Goal: Find specific page/section: Find specific page/section

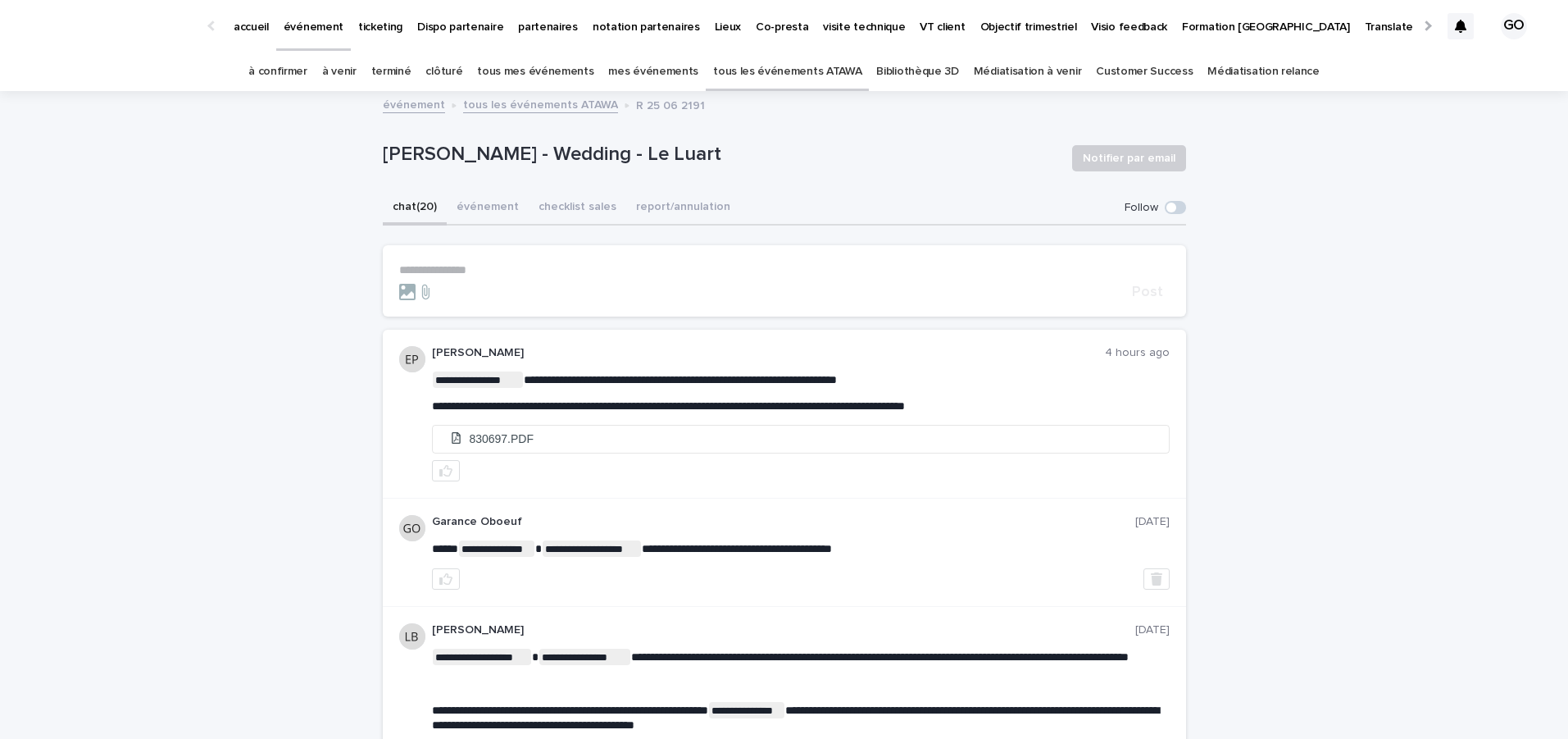
click at [760, 90] on link "tous les événements ATAWA" at bounding box center [787, 71] width 149 height 38
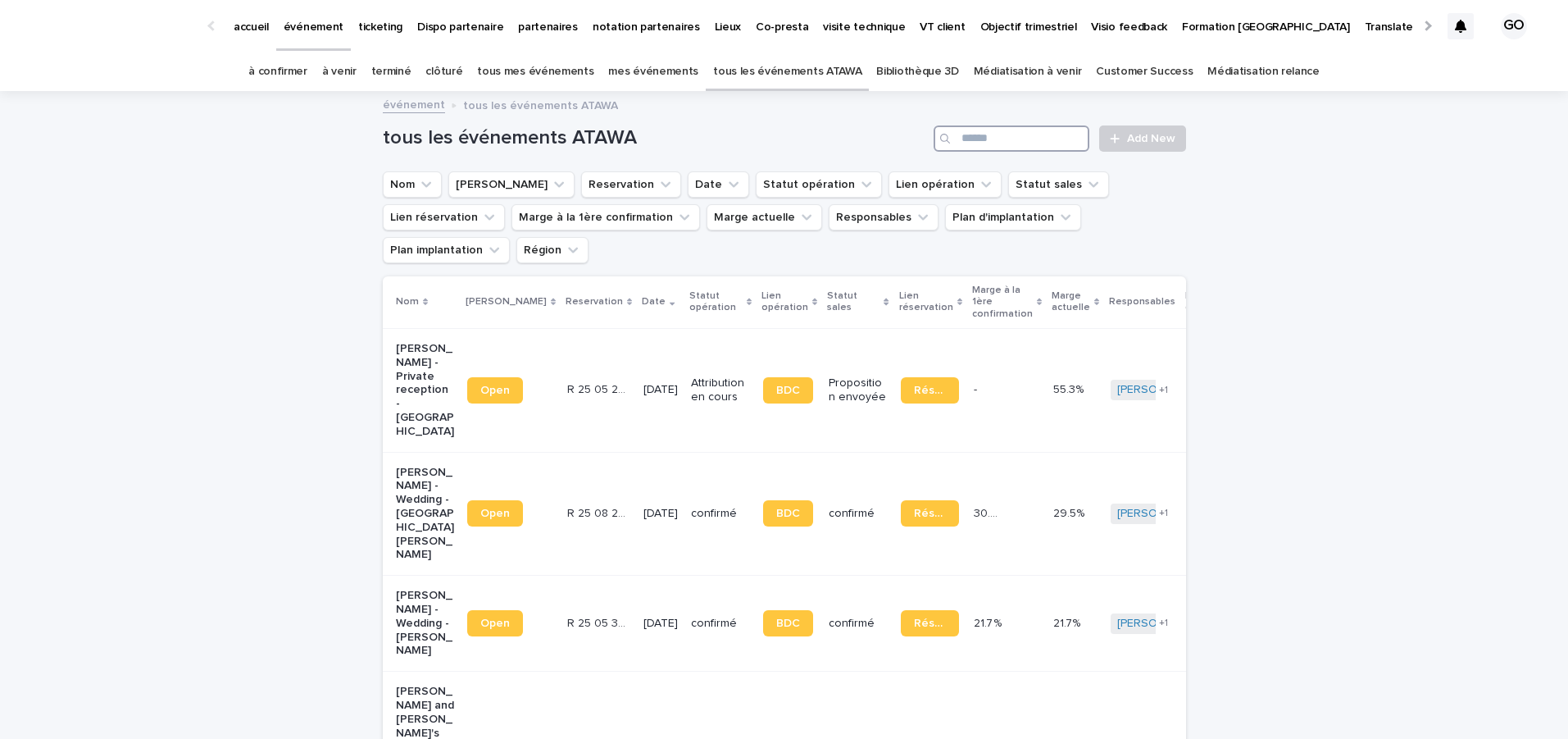
click at [980, 142] on input "Search" at bounding box center [1011, 139] width 155 height 26
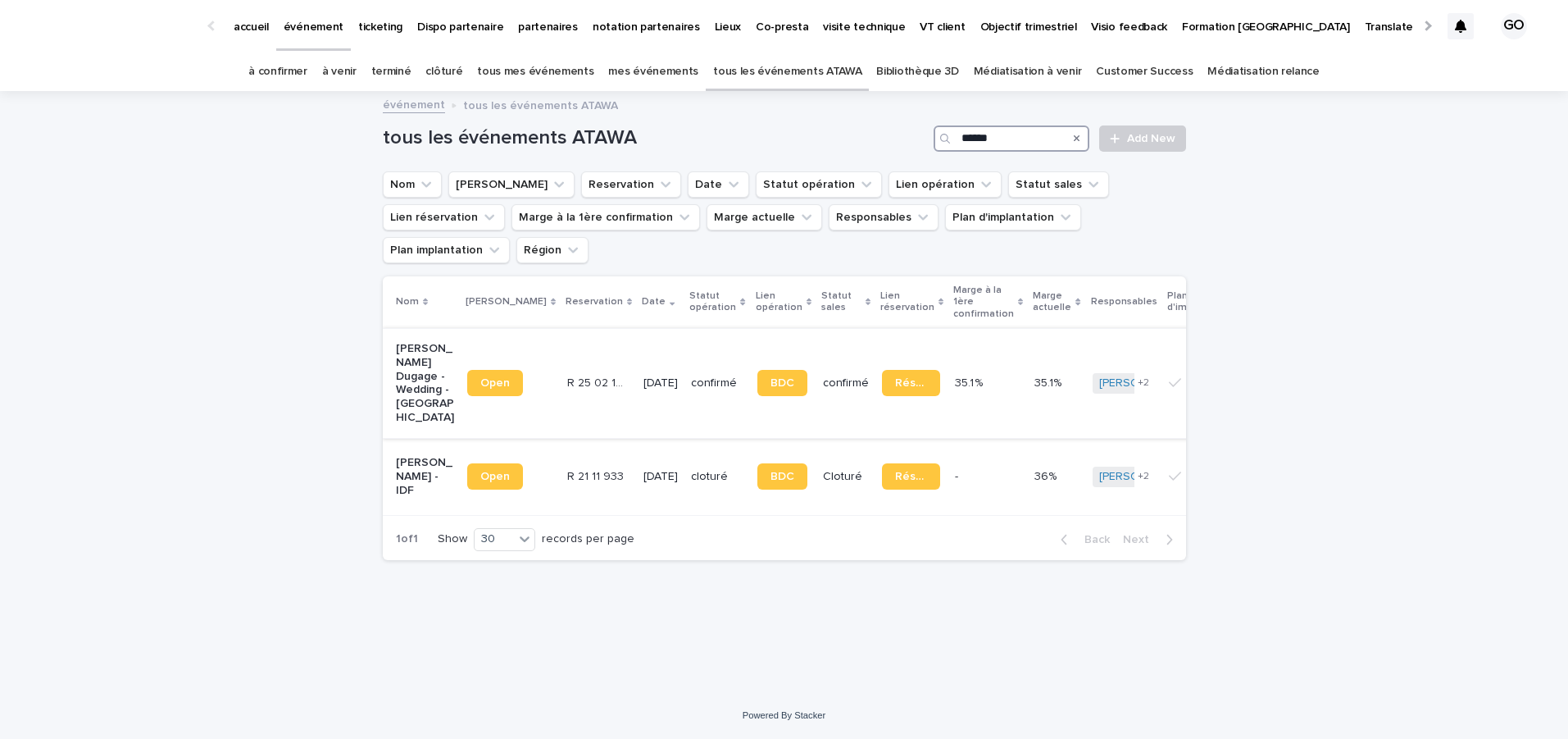
type input "******"
click at [413, 353] on p "[PERSON_NAME] Dugage - Wedding - [GEOGRAPHIC_DATA]" at bounding box center [425, 383] width 58 height 82
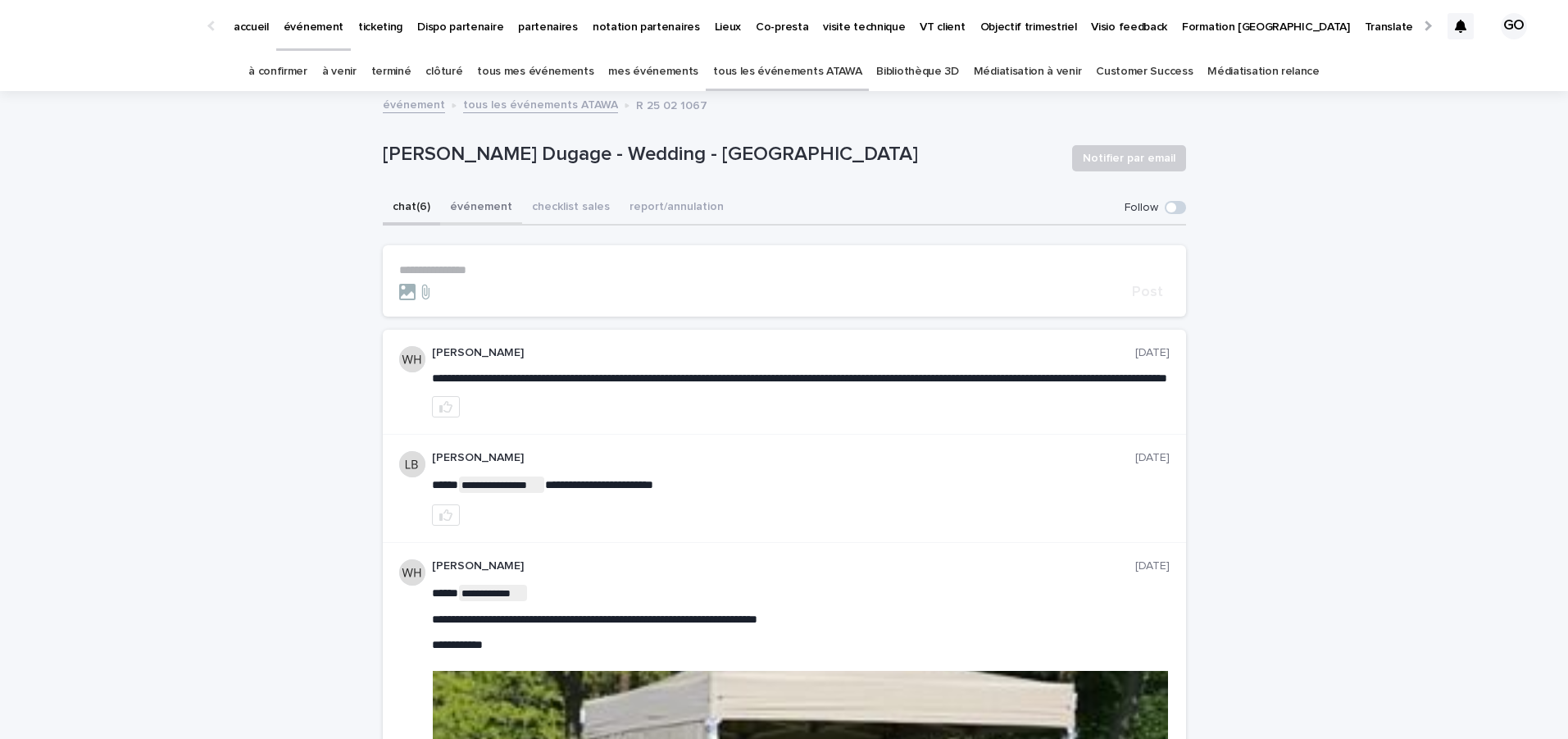
click at [490, 215] on button "événement" at bounding box center [481, 208] width 82 height 35
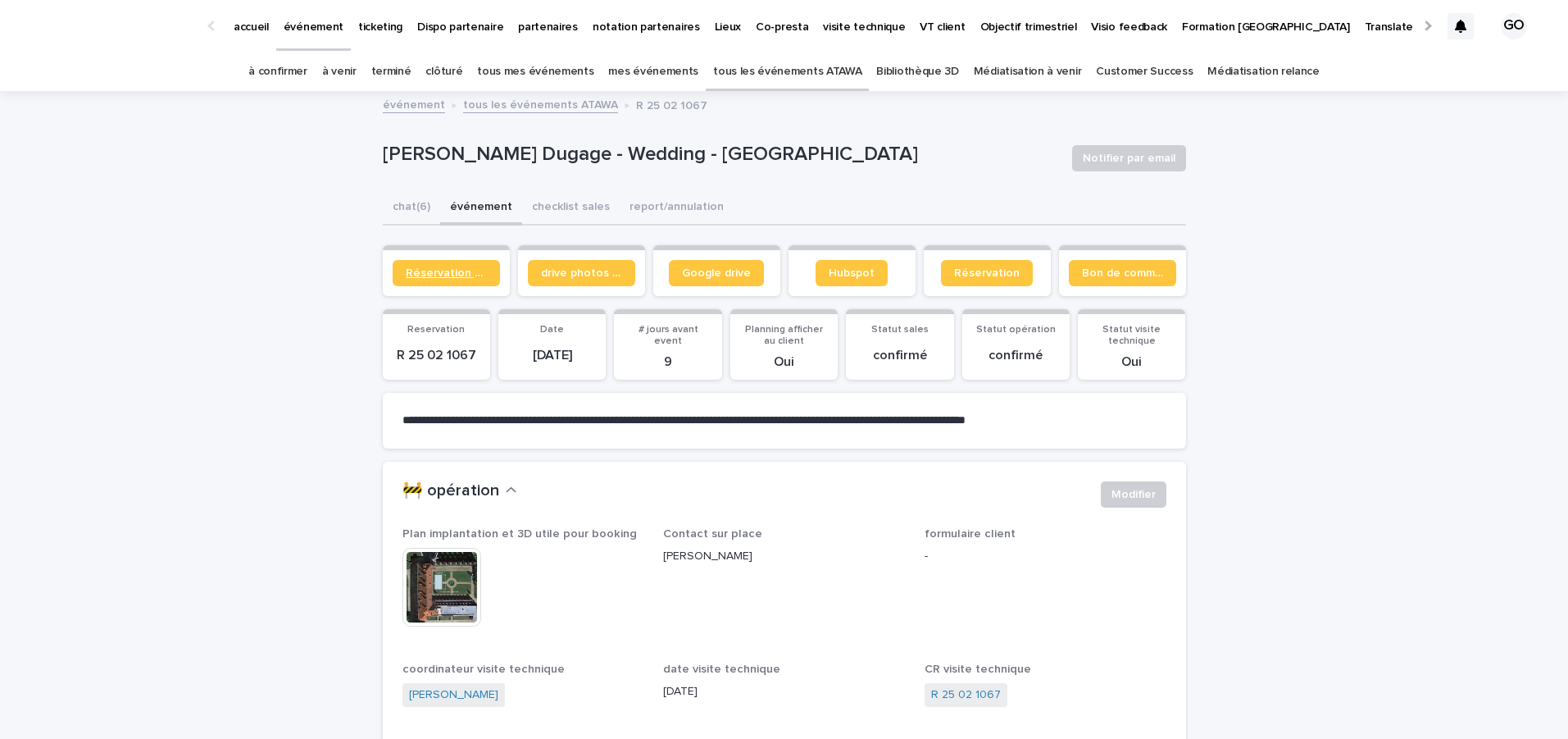
click at [461, 266] on link "Réservation client" at bounding box center [446, 273] width 108 height 26
click at [407, 195] on button "chat (6)" at bounding box center [411, 208] width 57 height 35
